Goal: Download file/media

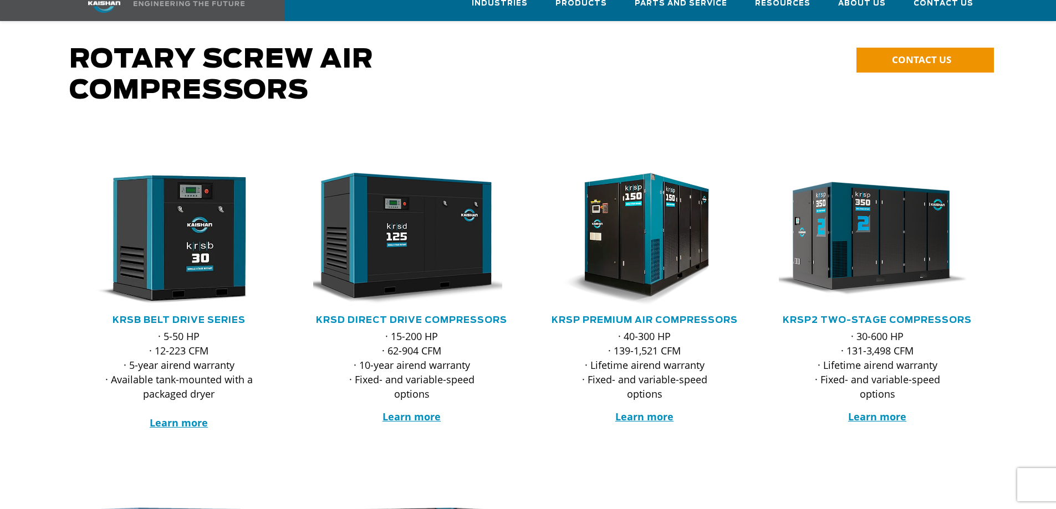
scroll to position [111, 0]
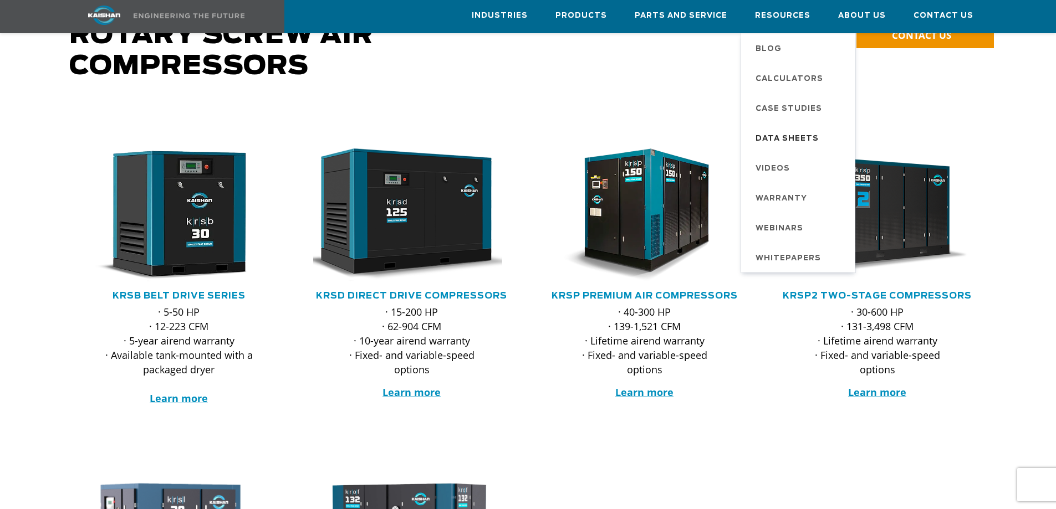
click at [801, 134] on span "Data Sheets" at bounding box center [787, 139] width 63 height 19
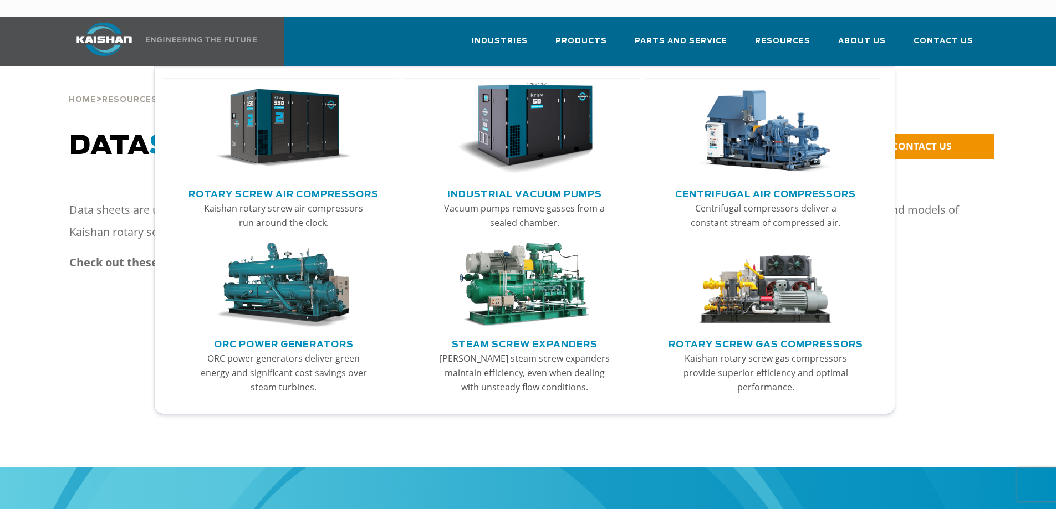
click at [271, 185] on link "Rotary Screw Air Compressors" at bounding box center [283, 193] width 190 height 17
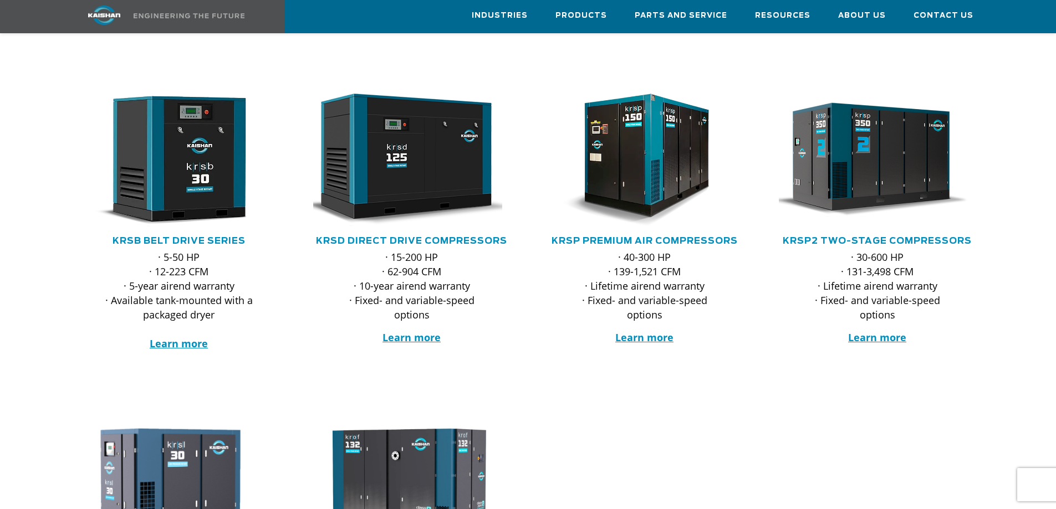
scroll to position [166, 0]
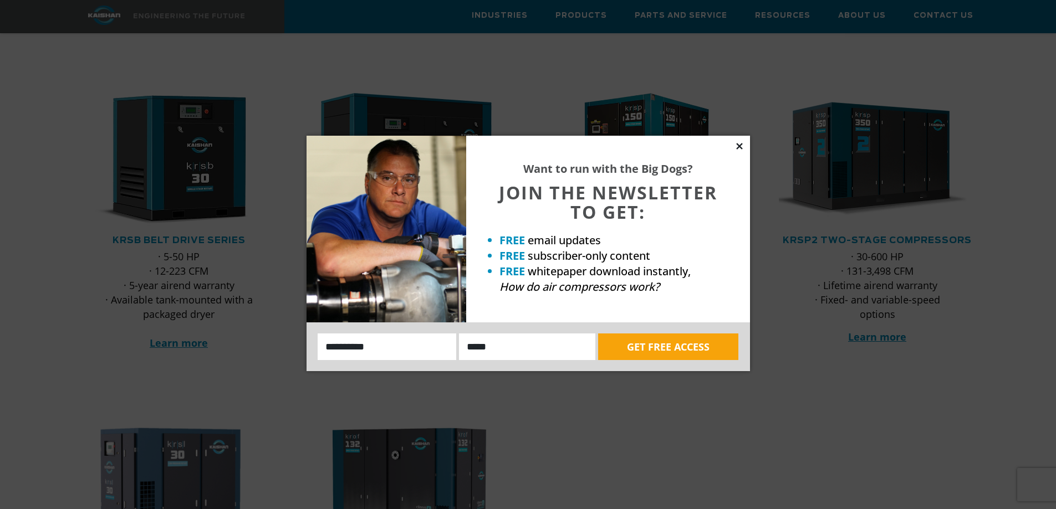
click at [740, 146] on icon at bounding box center [739, 146] width 6 height 6
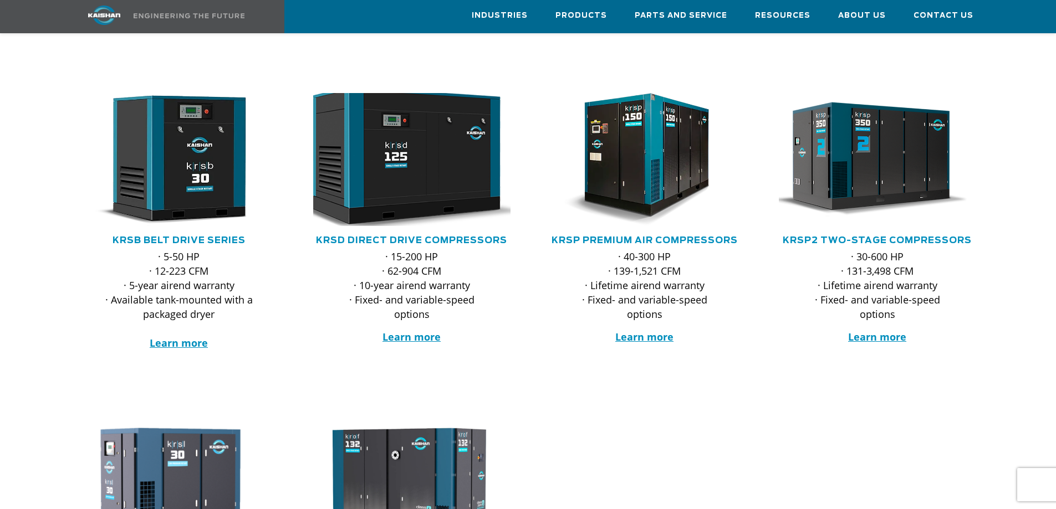
click at [411, 131] on img at bounding box center [403, 159] width 217 height 146
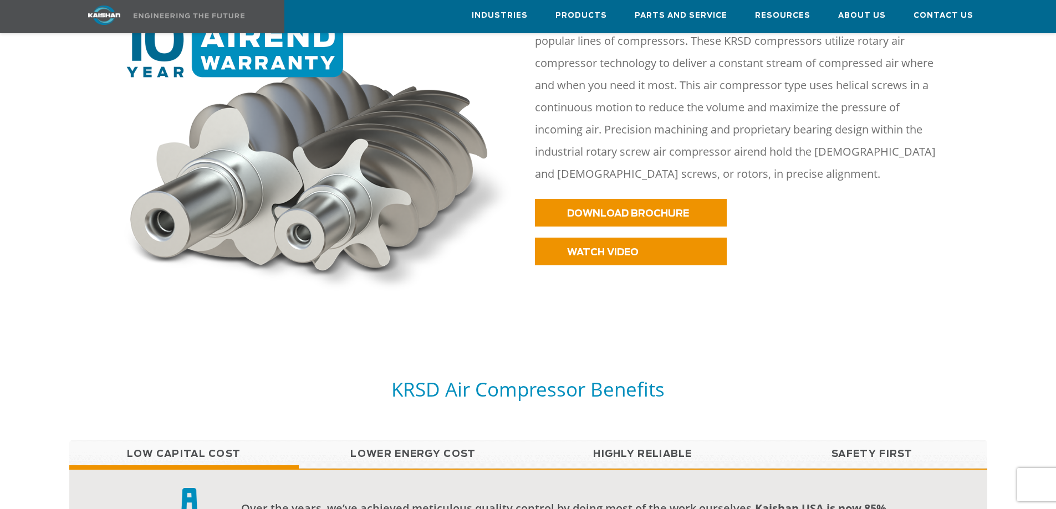
scroll to position [554, 0]
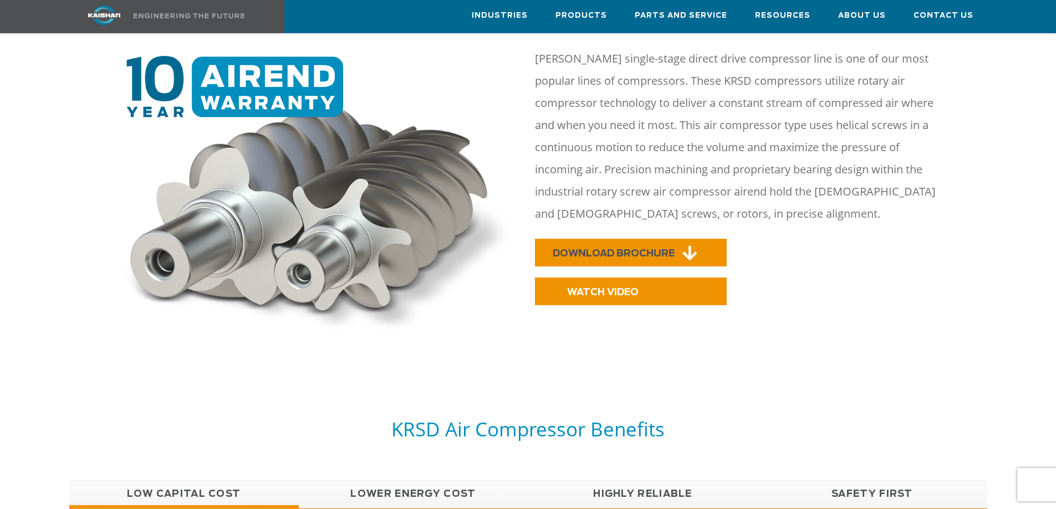
click at [645, 249] on span "DOWNLOAD BROCHURE" at bounding box center [614, 253] width 122 height 9
